Goal: Task Accomplishment & Management: Manage account settings

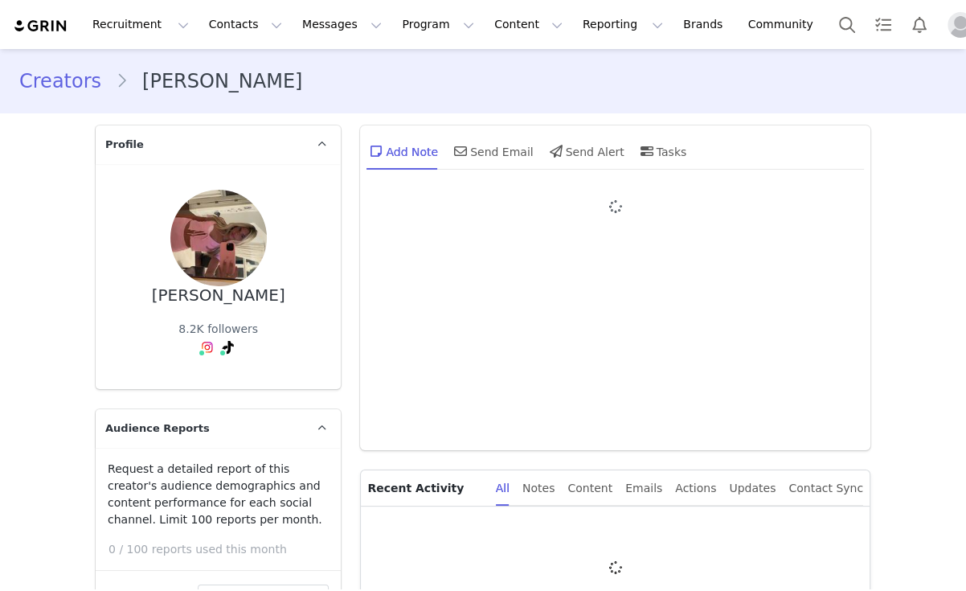
type input "+1 ([GEOGRAPHIC_DATA])"
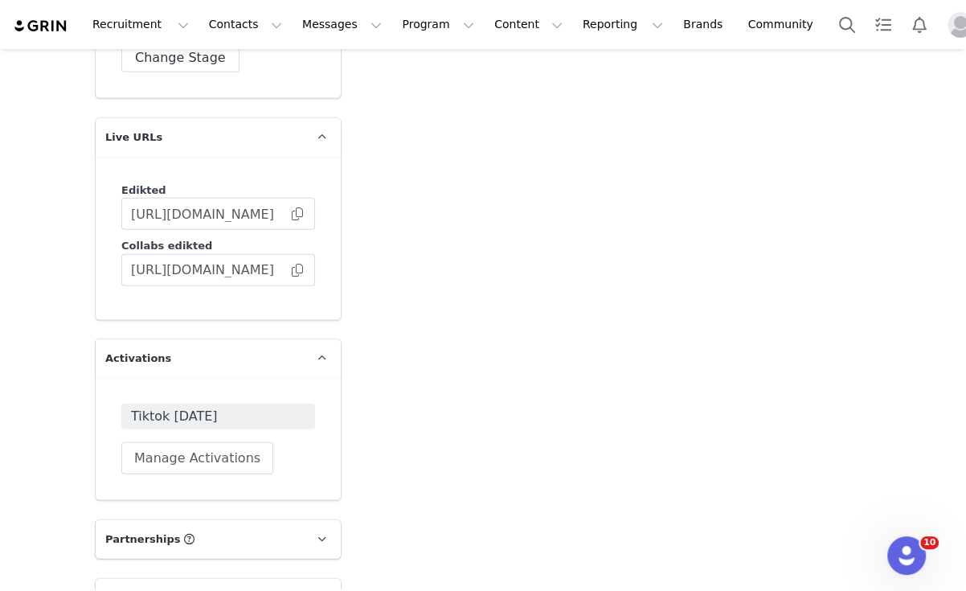
scroll to position [3109, 0]
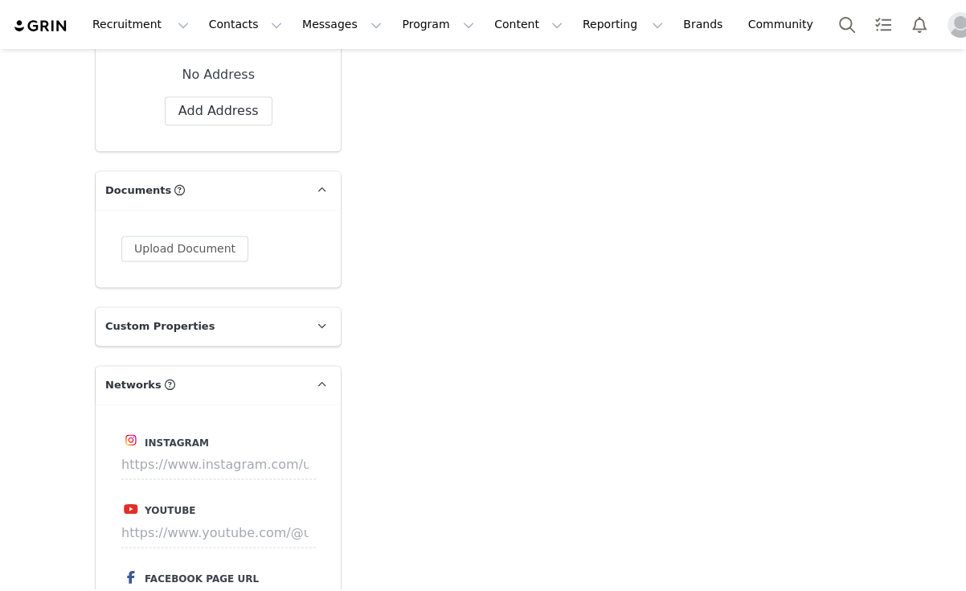
scroll to position [1812, 0]
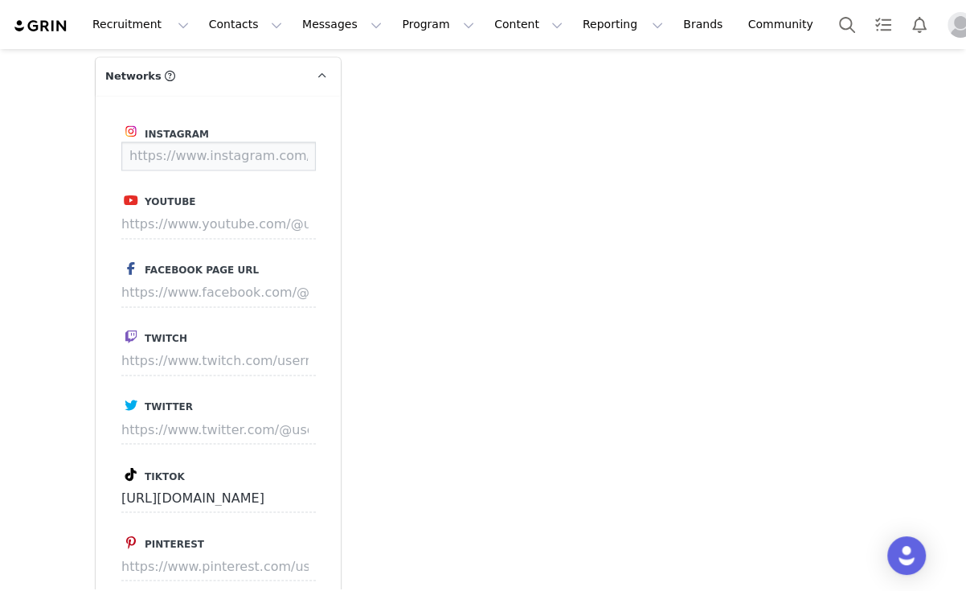
click at [233, 166] on input at bounding box center [218, 156] width 195 height 29
paste input "[URL][DOMAIN_NAME]"
type input "[URL][DOMAIN_NAME]"
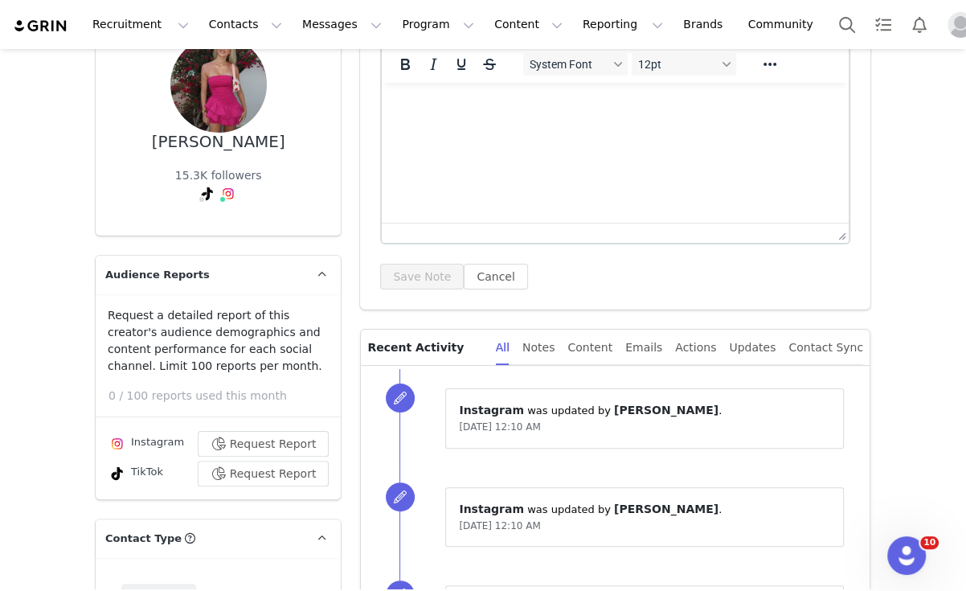
scroll to position [19, 0]
